Goal: Information Seeking & Learning: Learn about a topic

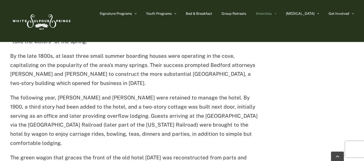
scroll to position [376, 0]
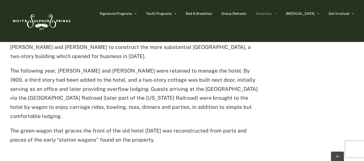
drag, startPoint x: 11, startPoint y: 70, endPoint x: 51, endPoint y: 118, distance: 62.9
click at [51, 118] on p "The following year, [PERSON_NAME] and [PERSON_NAME] were retained to manage the…" at bounding box center [135, 93] width 251 height 55
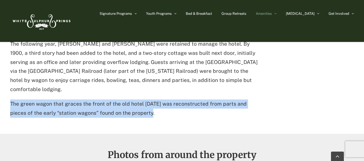
drag, startPoint x: 10, startPoint y: 102, endPoint x: 155, endPoint y: 115, distance: 145.4
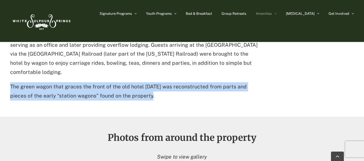
scroll to position [430, 0]
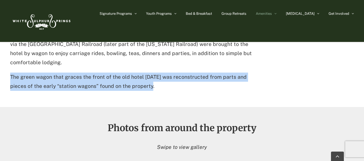
click at [121, 77] on p "The green wagon that graces the front of the old hotel [DATE] was reconstructed…" at bounding box center [135, 82] width 251 height 18
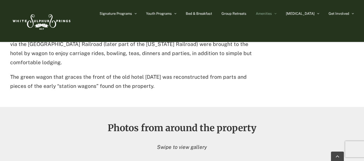
click at [121, 77] on p "The green wagon that graces the front of the old hotel [DATE] was reconstructed…" at bounding box center [135, 82] width 251 height 18
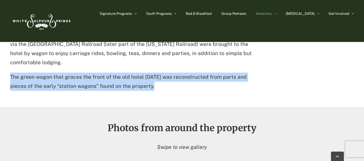
click at [121, 77] on p "The green wagon that graces the front of the old hotel [DATE] was reconstructed…" at bounding box center [135, 82] width 251 height 18
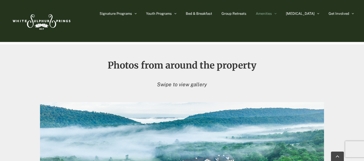
scroll to position [197, 0]
